Goal: Download file/media

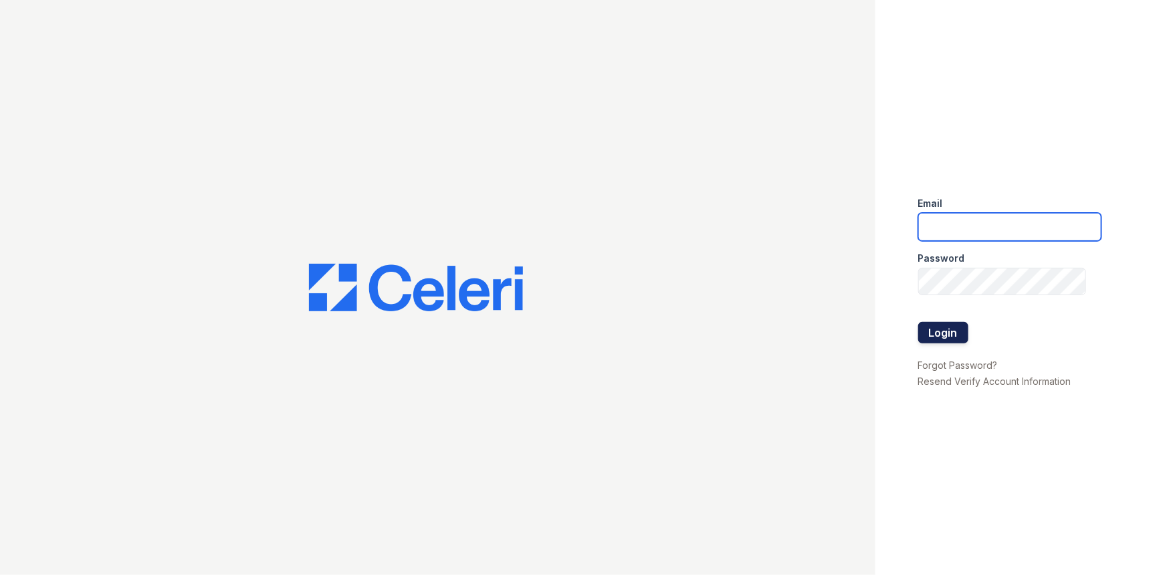
type input "renewvirginiabeach@trinity-pm.com"
click at [937, 335] on button "Login" at bounding box center [943, 332] width 50 height 21
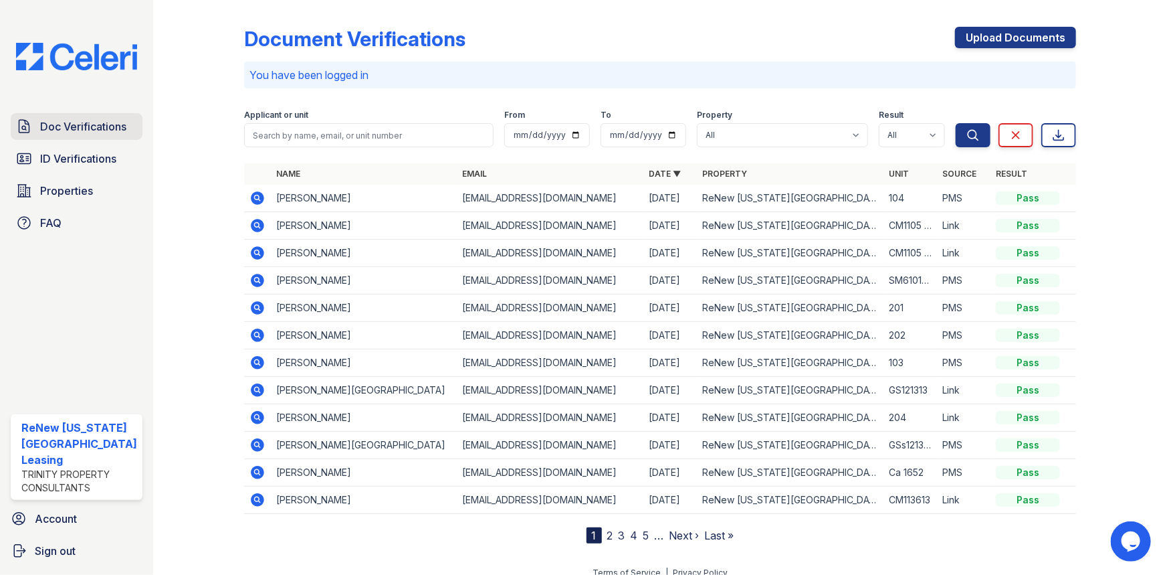
click at [66, 134] on link "Doc Verifications" at bounding box center [77, 126] width 132 height 27
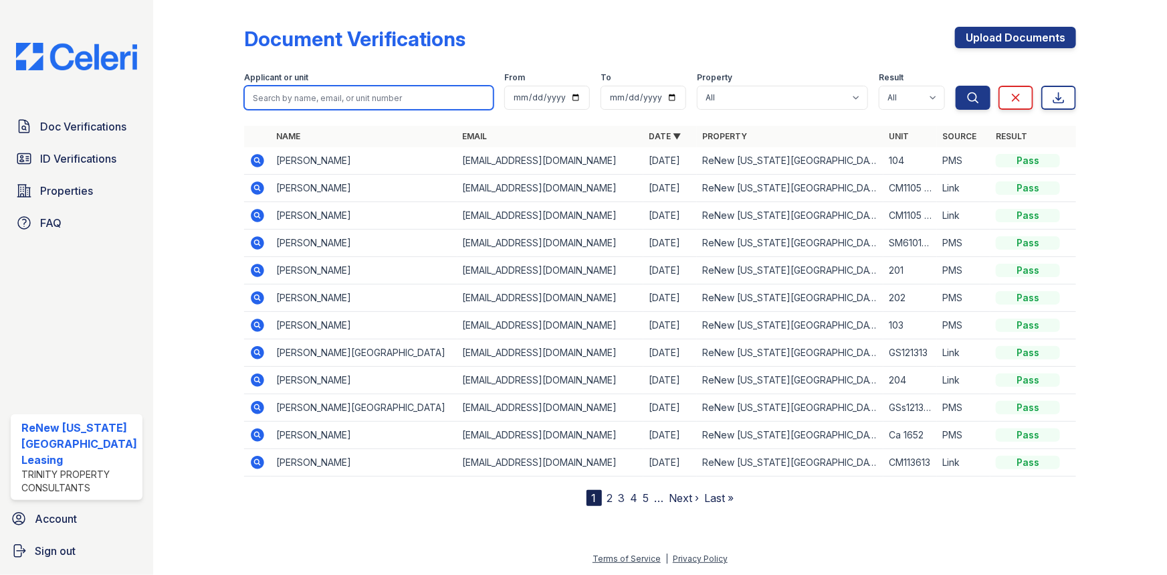
click at [285, 99] on input "search" at bounding box center [369, 98] width 250 height 24
type input "[PERSON_NAME]"
click at [956, 86] on button "Search" at bounding box center [973, 98] width 35 height 24
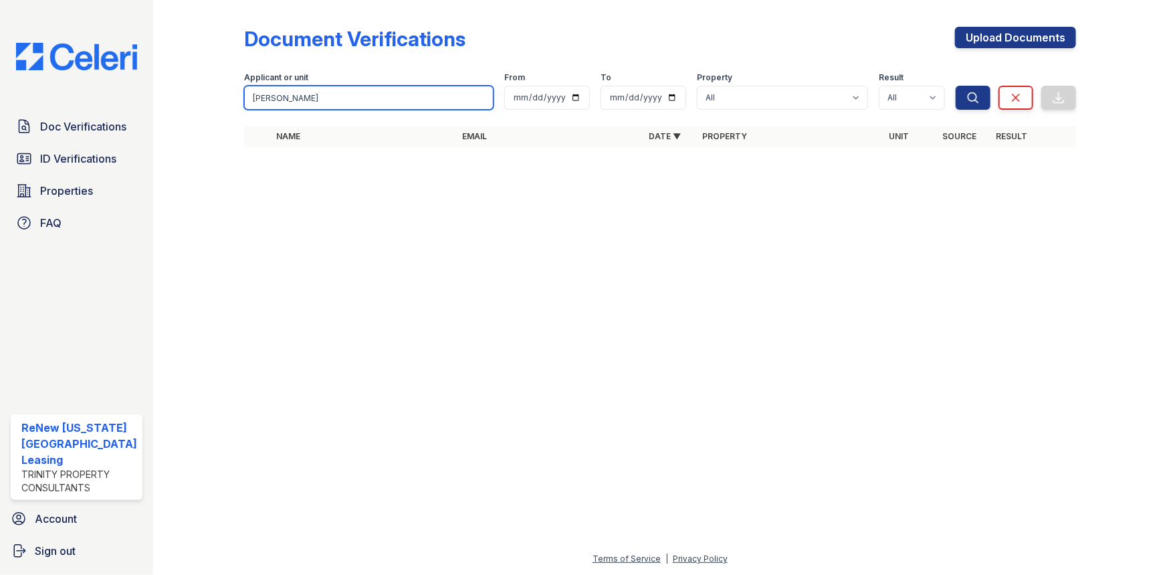
click at [274, 102] on input "Carl" at bounding box center [369, 98] width 250 height 24
type input "C"
type input "larry"
click at [956, 86] on button "Search" at bounding box center [973, 98] width 35 height 24
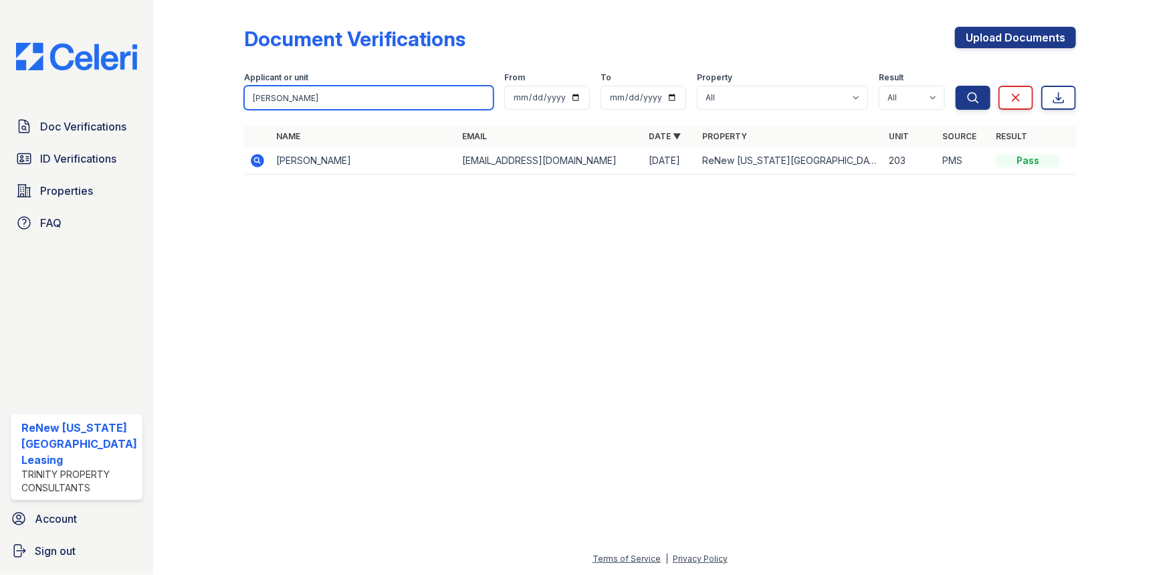
drag, startPoint x: 294, startPoint y: 100, endPoint x: 241, endPoint y: 105, distance: 52.4
click at [244, 106] on input "larry" at bounding box center [369, 98] width 250 height 24
type input "carl"
click at [956, 86] on button "Search" at bounding box center [973, 98] width 35 height 24
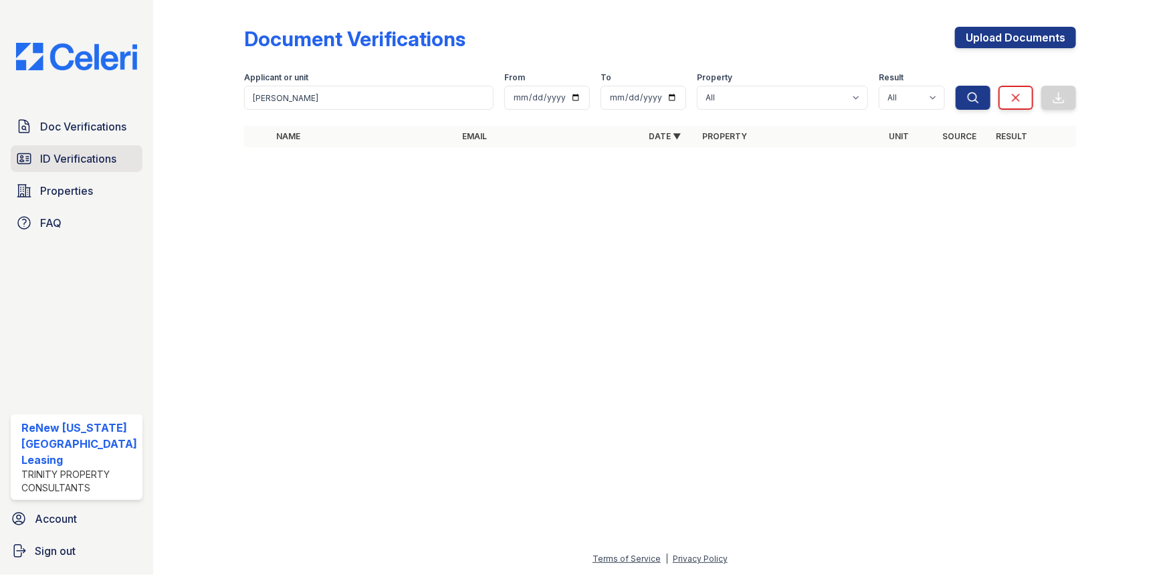
click at [90, 159] on span "ID Verifications" at bounding box center [78, 158] width 76 height 16
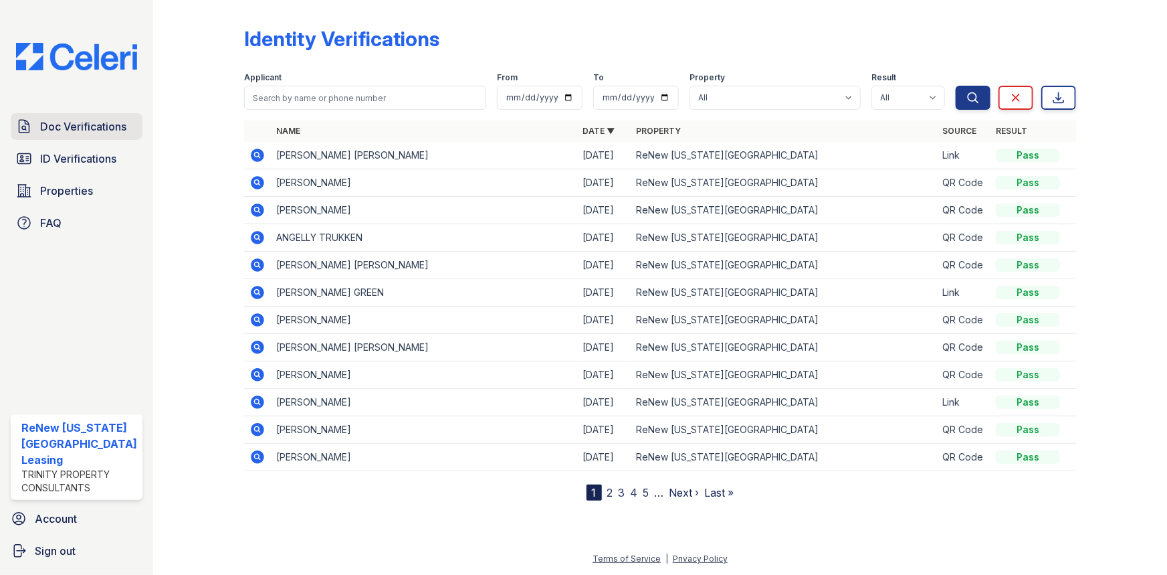
click at [94, 124] on span "Doc Verifications" at bounding box center [83, 126] width 86 height 16
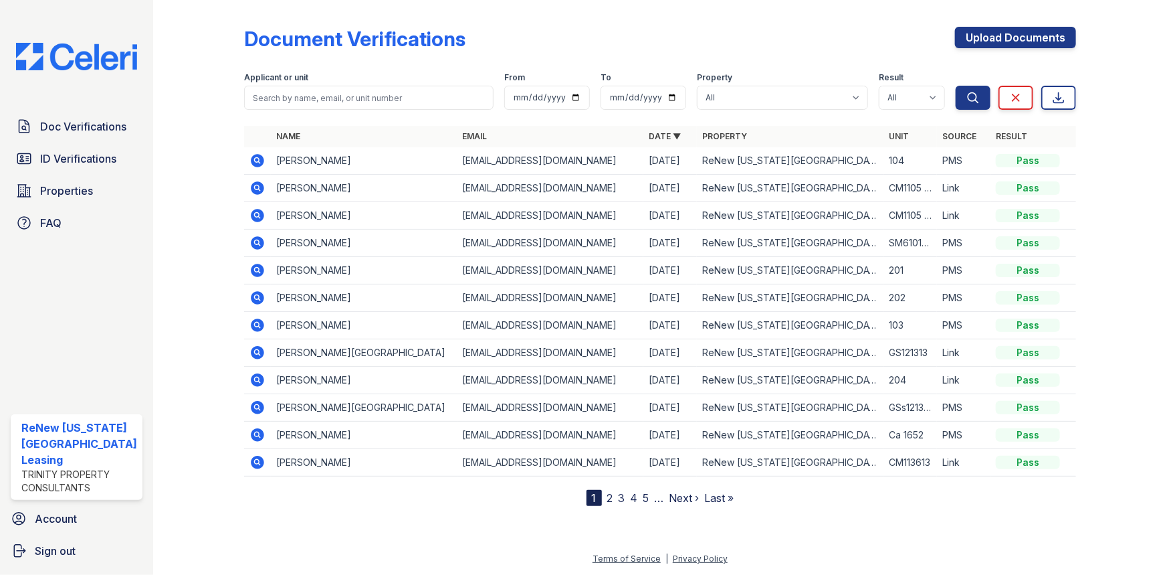
click at [608, 498] on link "2" at bounding box center [610, 497] width 6 height 13
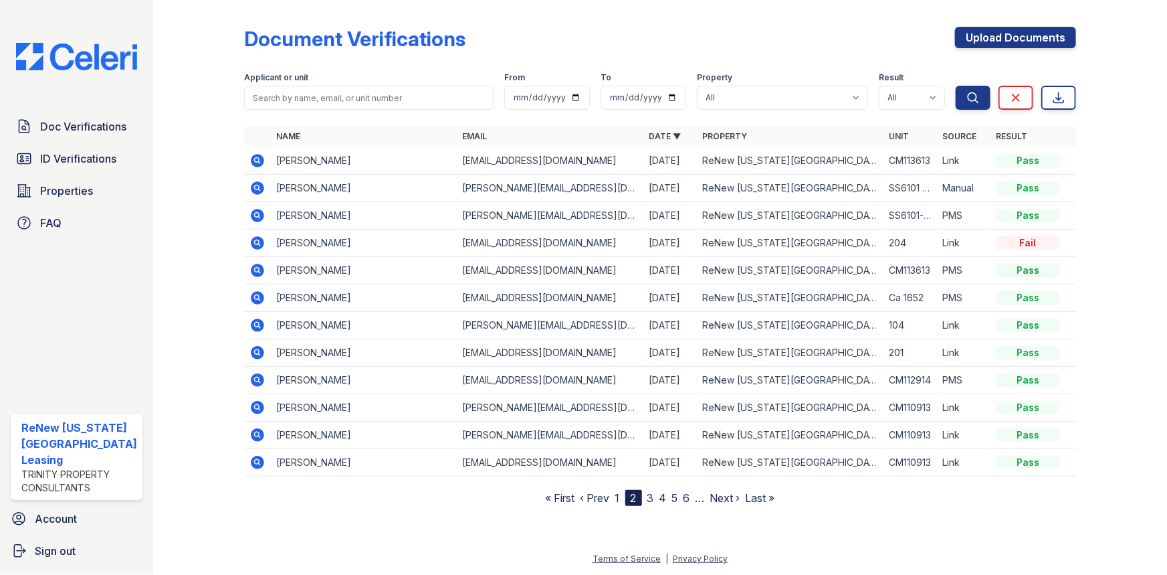
click at [653, 495] on link "3" at bounding box center [650, 497] width 7 height 13
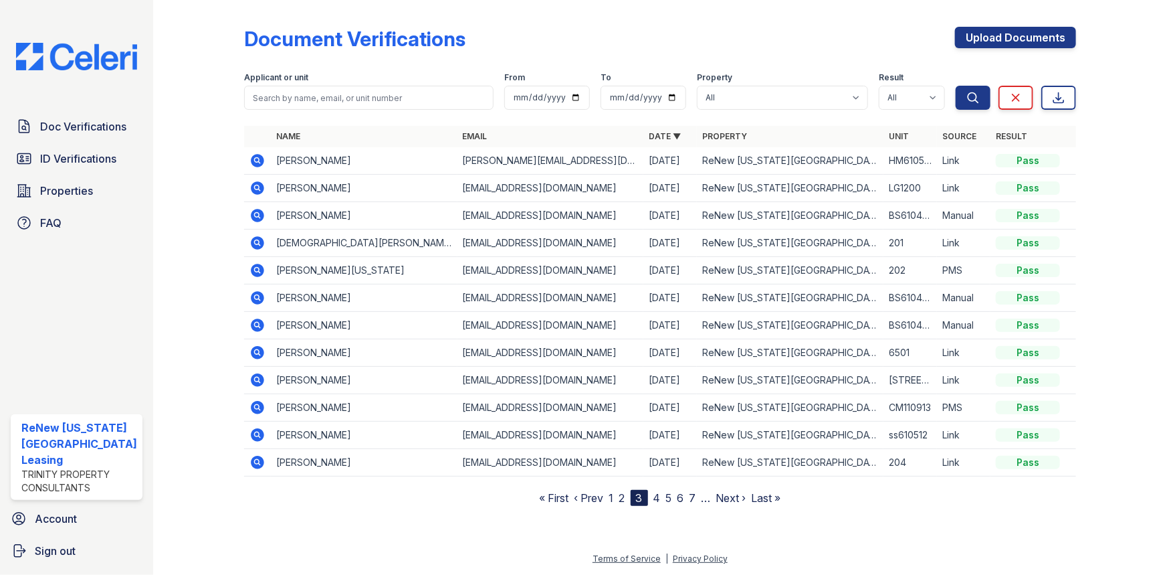
click at [610, 497] on link "1" at bounding box center [611, 497] width 5 height 13
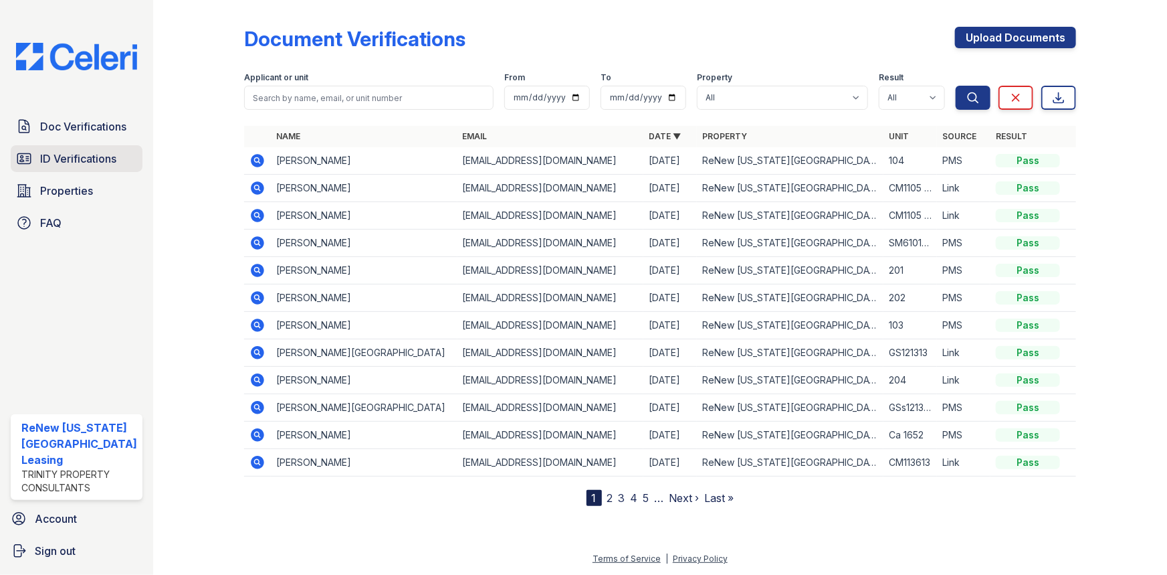
click at [92, 156] on span "ID Verifications" at bounding box center [78, 158] width 76 height 16
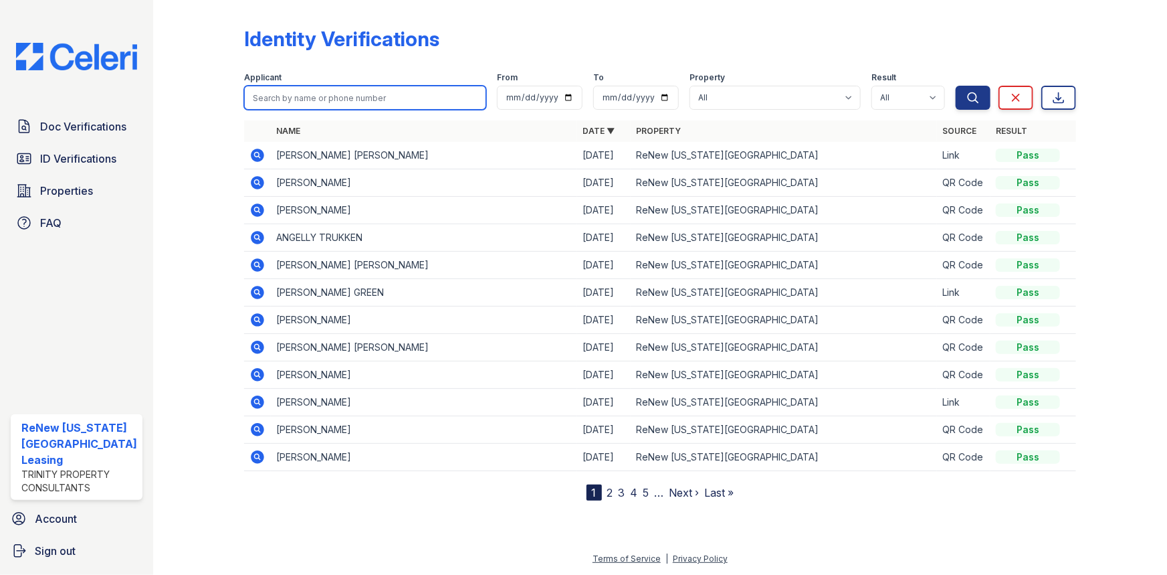
click at [314, 90] on input "search" at bounding box center [365, 98] width 243 height 24
type input "carl"
click at [956, 86] on button "Search" at bounding box center [973, 98] width 35 height 24
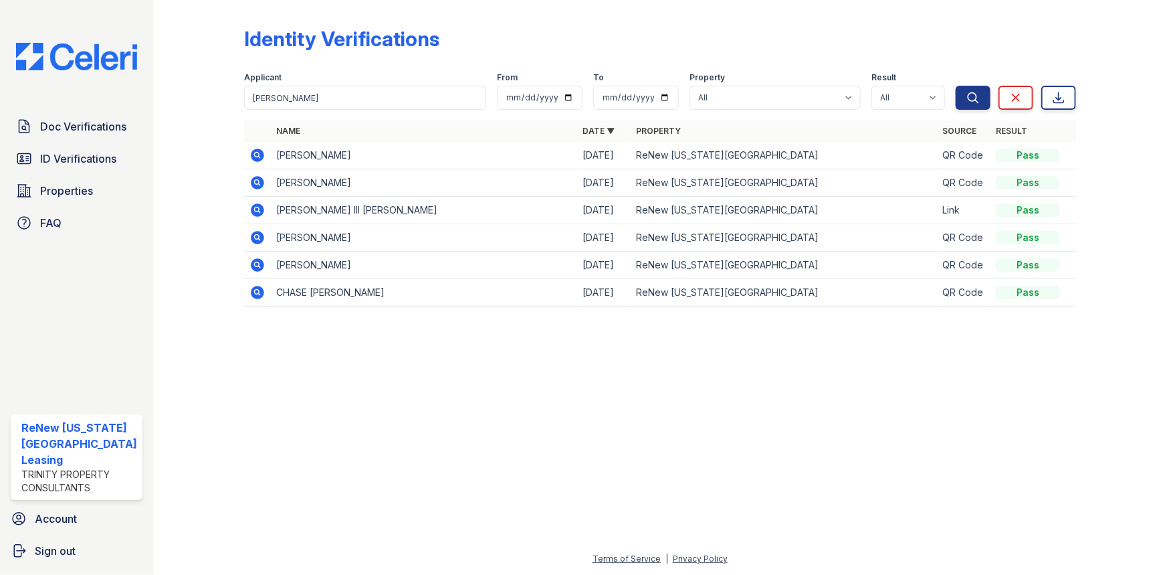
click at [255, 207] on icon at bounding box center [257, 210] width 16 height 16
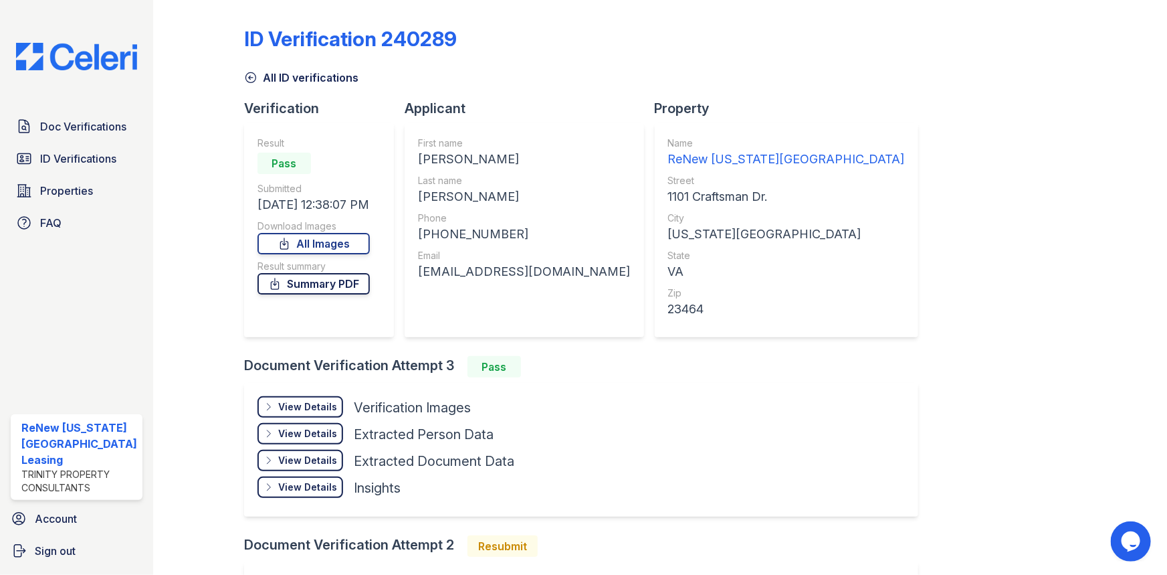
click at [296, 283] on link "Summary PDF" at bounding box center [314, 283] width 112 height 21
click at [287, 246] on icon at bounding box center [284, 243] width 13 height 13
click at [56, 191] on span "Properties" at bounding box center [66, 191] width 53 height 16
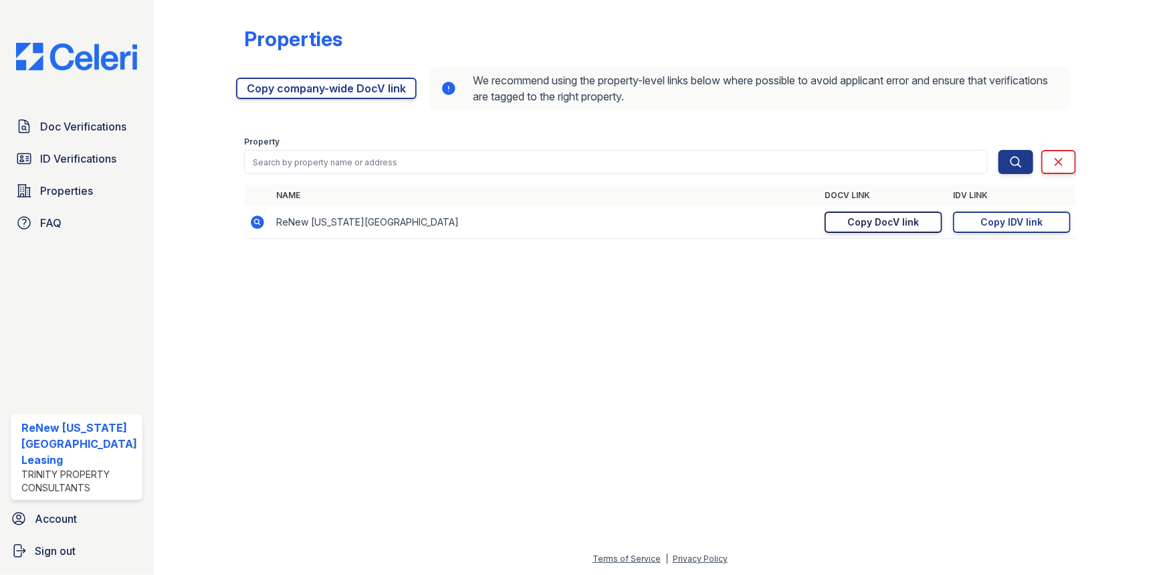
click at [892, 225] on div "Copy DocV link" at bounding box center [884, 221] width 72 height 13
drag, startPoint x: 102, startPoint y: 122, endPoint x: 67, endPoint y: 140, distance: 39.2
click at [102, 123] on span "Doc Verifications" at bounding box center [83, 126] width 86 height 16
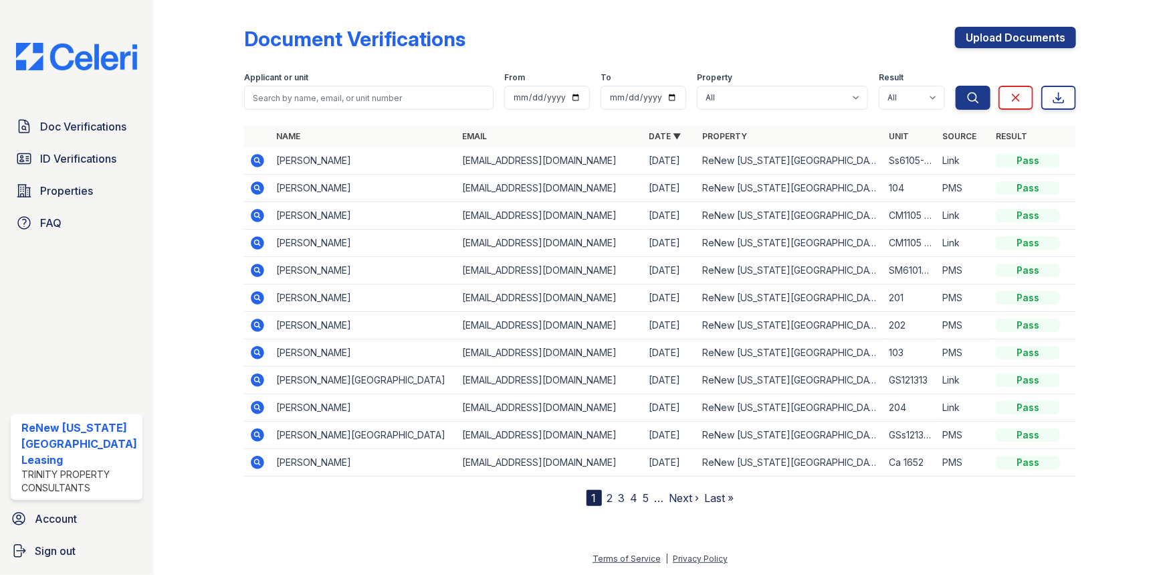
click at [260, 162] on icon at bounding box center [257, 160] width 13 height 13
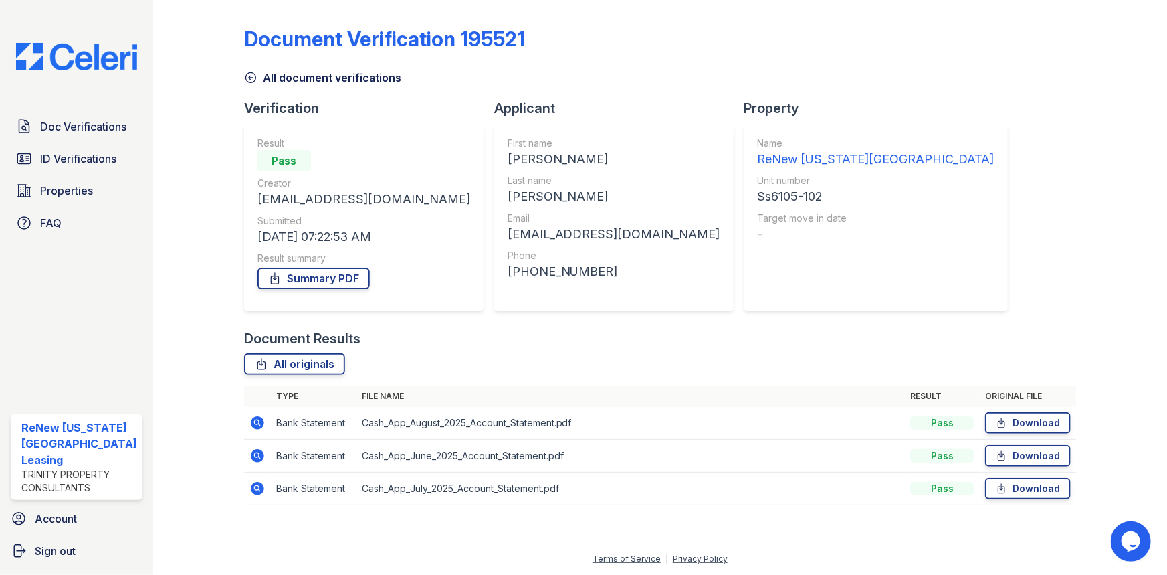
click at [255, 423] on icon at bounding box center [257, 423] width 16 height 16
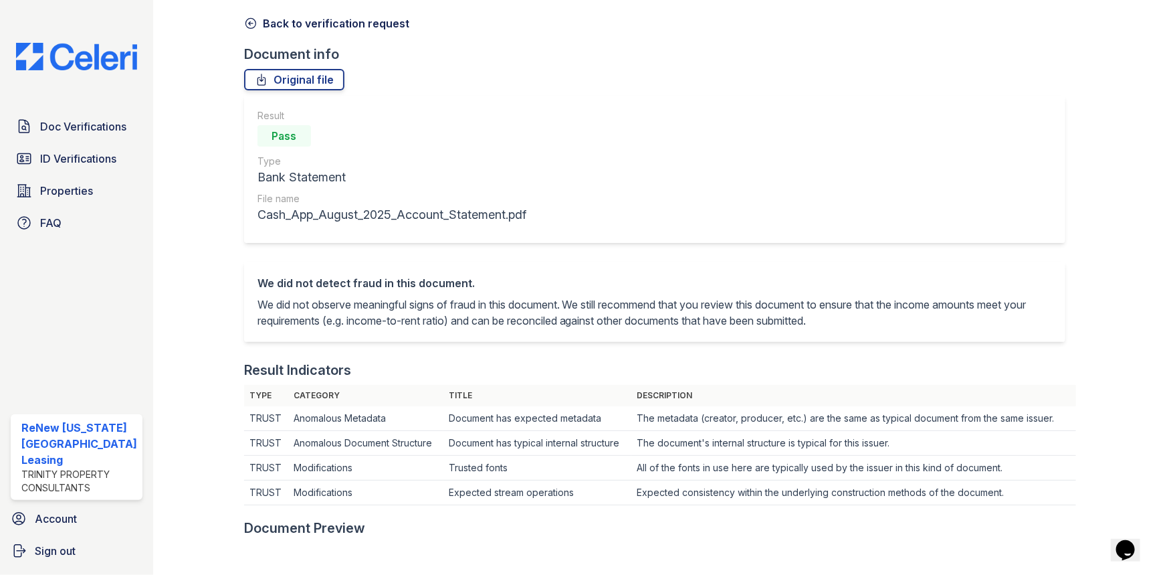
scroll to position [304, 0]
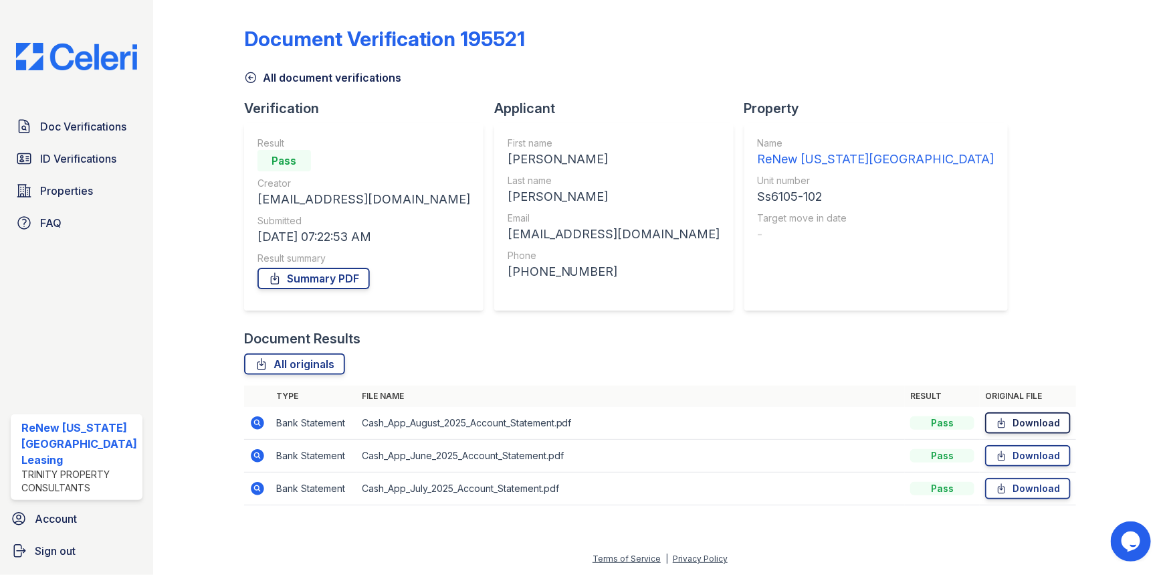
drag, startPoint x: 1017, startPoint y: 423, endPoint x: 1017, endPoint y: 431, distance: 8.0
click at [1017, 423] on link "Download" at bounding box center [1028, 422] width 86 height 21
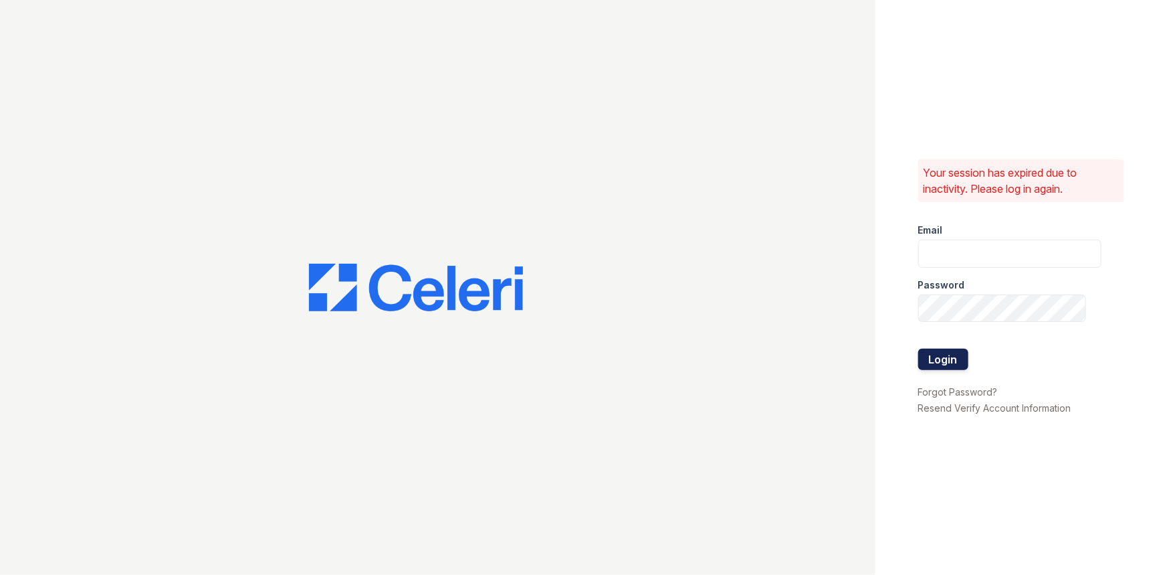
type input "[EMAIL_ADDRESS][DOMAIN_NAME]"
click at [949, 352] on button "Login" at bounding box center [943, 358] width 50 height 21
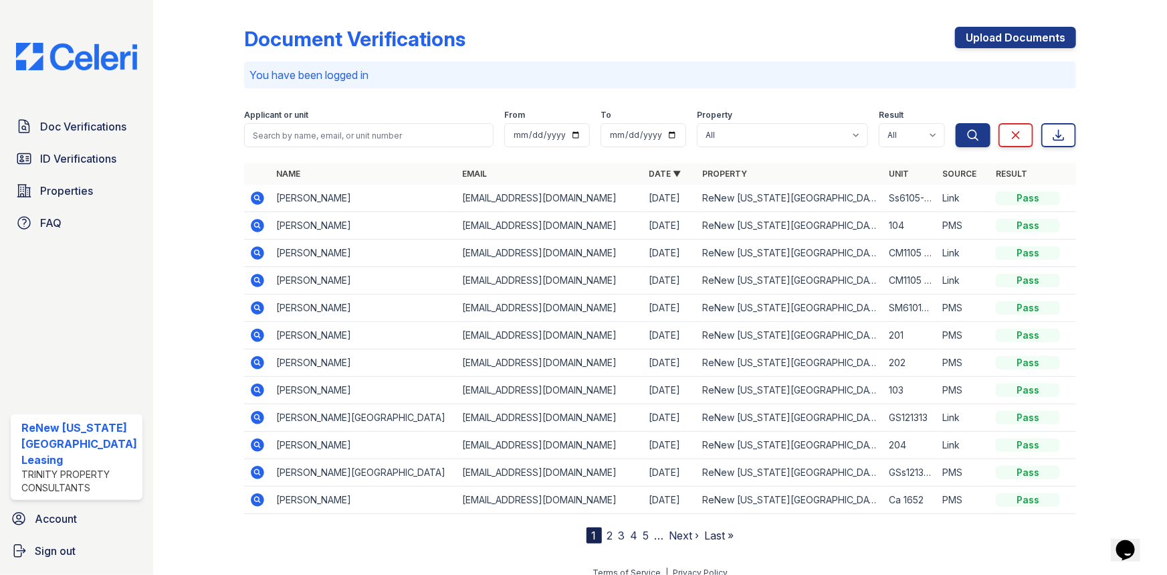
click at [251, 201] on icon at bounding box center [257, 197] width 13 height 13
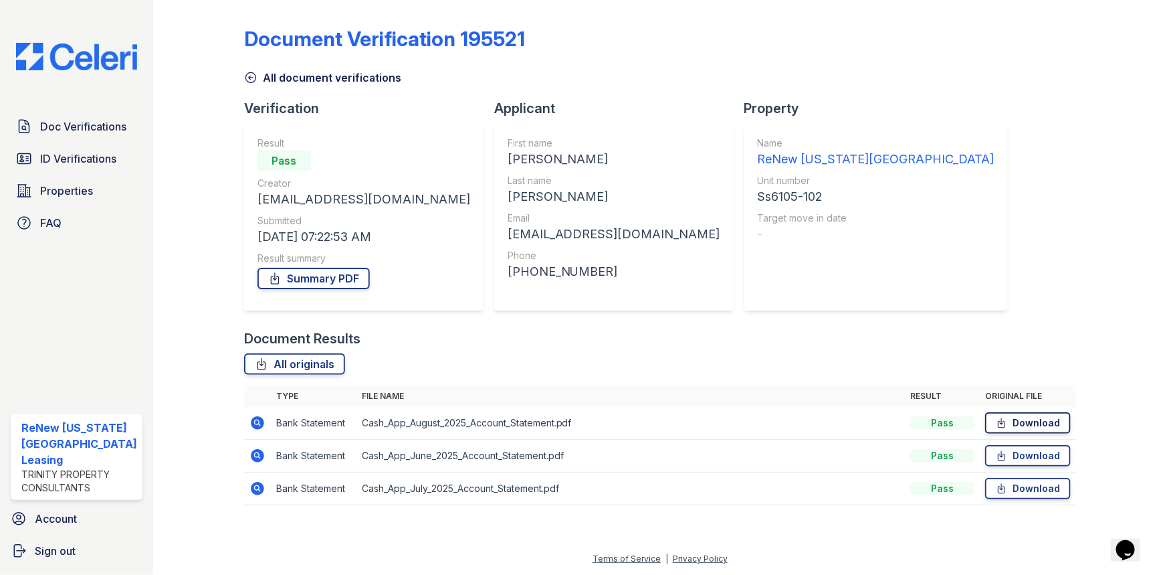
click at [1022, 421] on link "Download" at bounding box center [1028, 422] width 86 height 21
click at [1022, 453] on link "Download" at bounding box center [1028, 455] width 86 height 21
click at [1024, 487] on link "Download" at bounding box center [1028, 488] width 86 height 21
